Goal: Find specific page/section: Find specific page/section

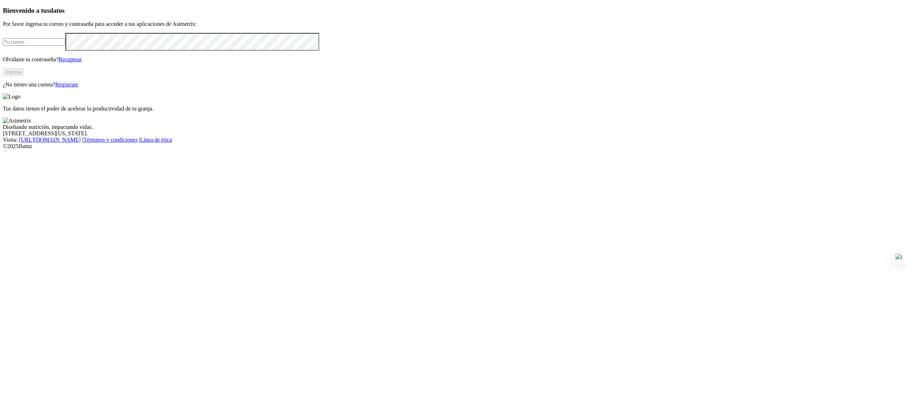
type input "[PERSON_NAME][EMAIL_ADDRESS][PERSON_NAME][DOMAIN_NAME]"
click at [24, 76] on button "Ingresa" at bounding box center [13, 71] width 21 height 7
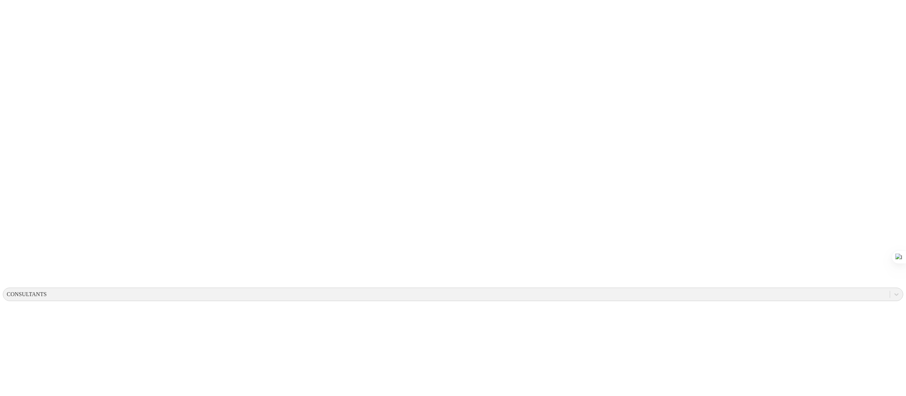
drag, startPoint x: 499, startPoint y: 18, endPoint x: 378, endPoint y: 18, distance: 120.7
